Goal: Check status

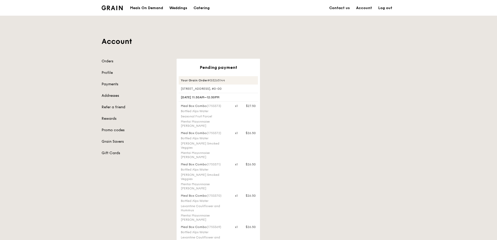
drag, startPoint x: 228, startPoint y: 80, endPoint x: 209, endPoint y: 81, distance: 19.0
click at [209, 81] on div "Your Grain Order #G3265144" at bounding box center [218, 80] width 79 height 8
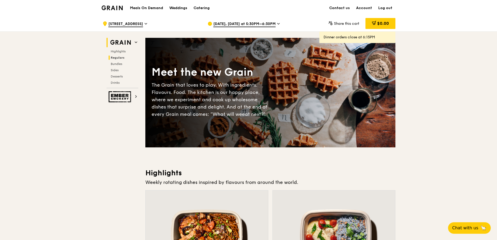
click at [119, 57] on span "Regulars" at bounding box center [118, 58] width 14 height 4
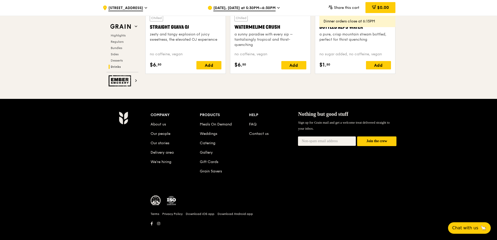
scroll to position [2137, 0]
